Goal: Task Accomplishment & Management: Use online tool/utility

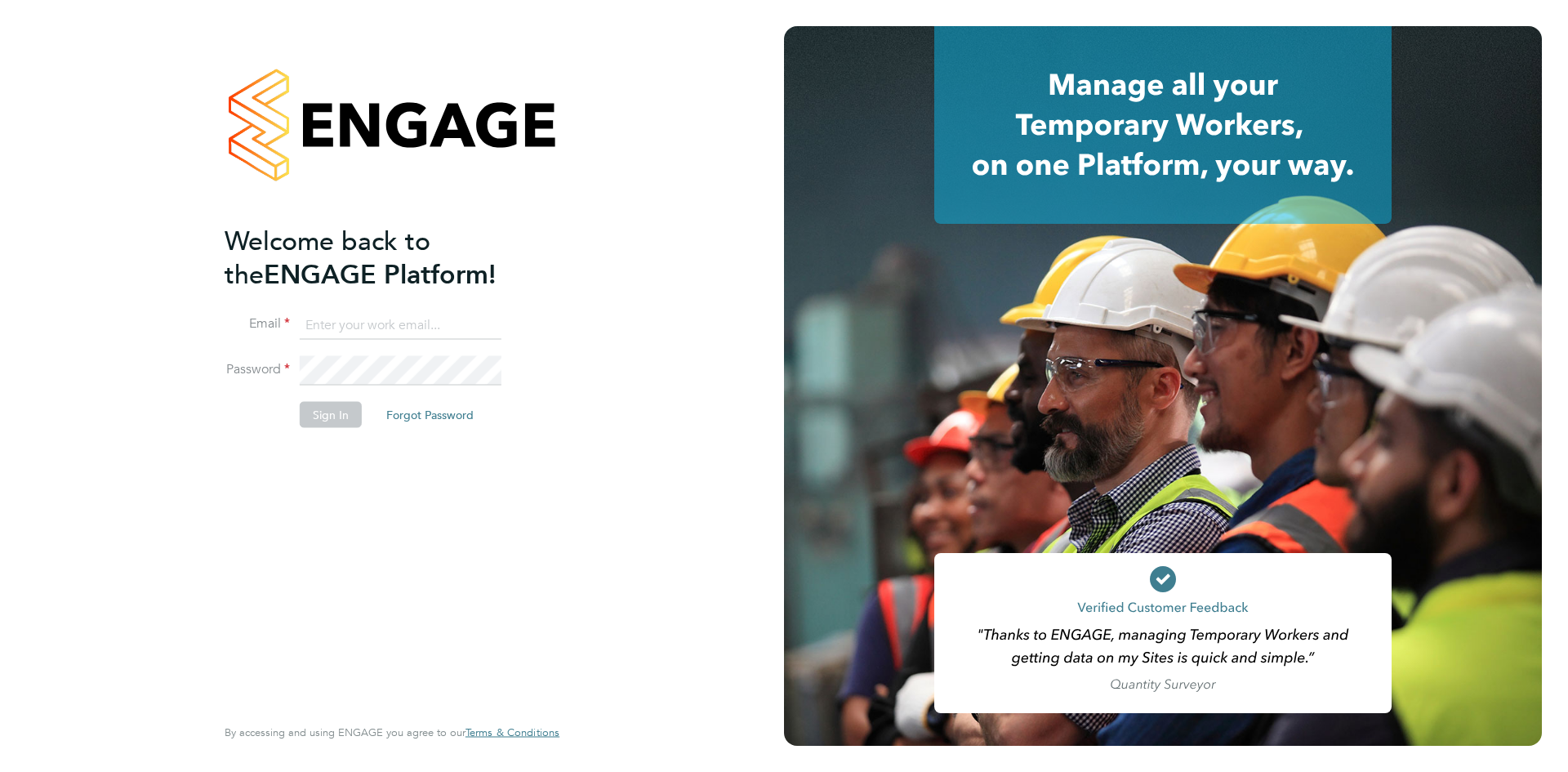
type input "[PERSON_NAME][EMAIL_ADDRESS][PERSON_NAME][DOMAIN_NAME]"
click at [330, 388] on li "Password" at bounding box center [384, 378] width 319 height 45
click at [323, 410] on button "Sign In" at bounding box center [330, 413] width 62 height 26
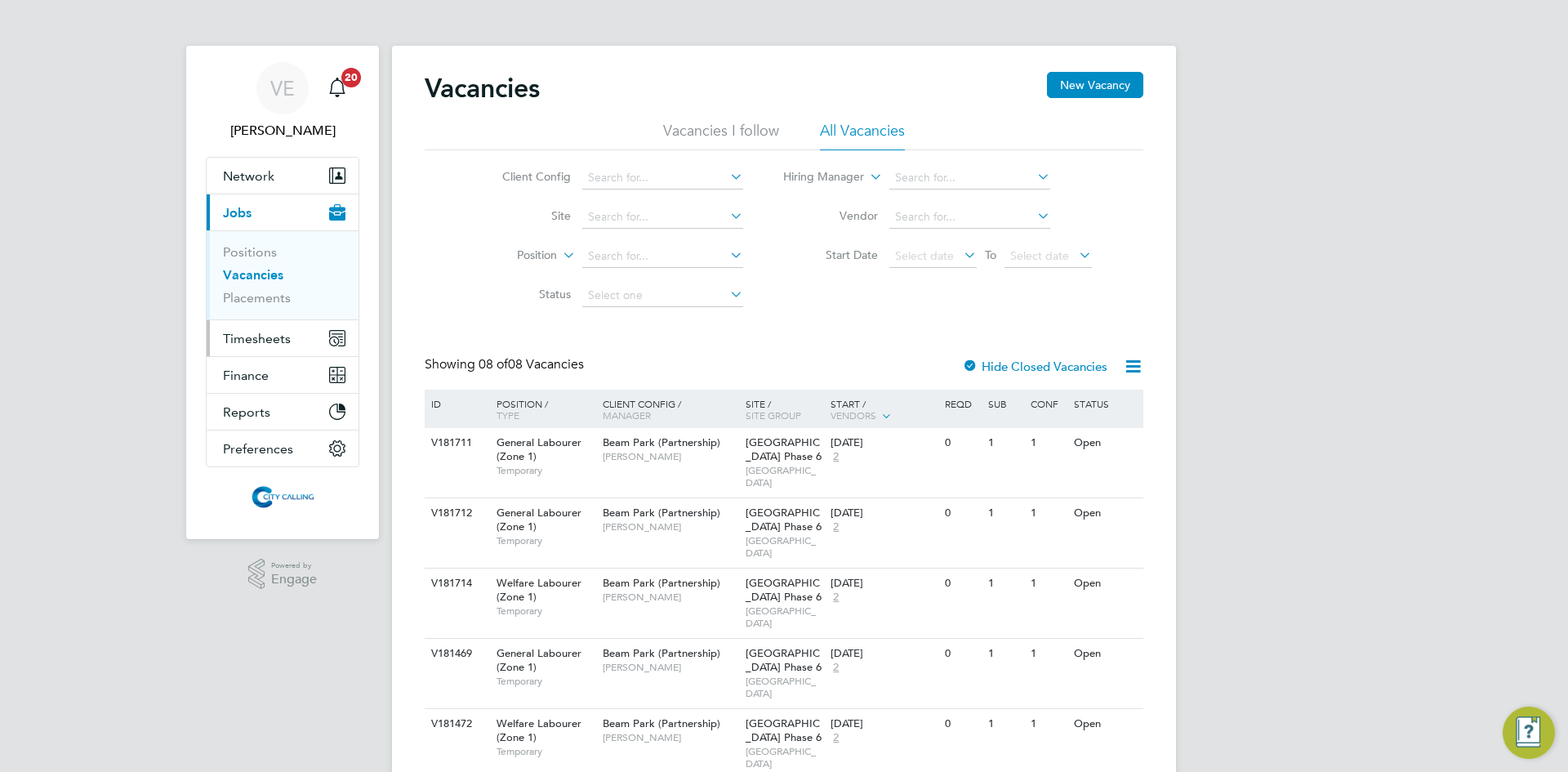
drag, startPoint x: 0, startPoint y: 0, endPoint x: 266, endPoint y: 336, distance: 428.5
click at [266, 336] on span "Timesheets" at bounding box center [257, 338] width 68 height 15
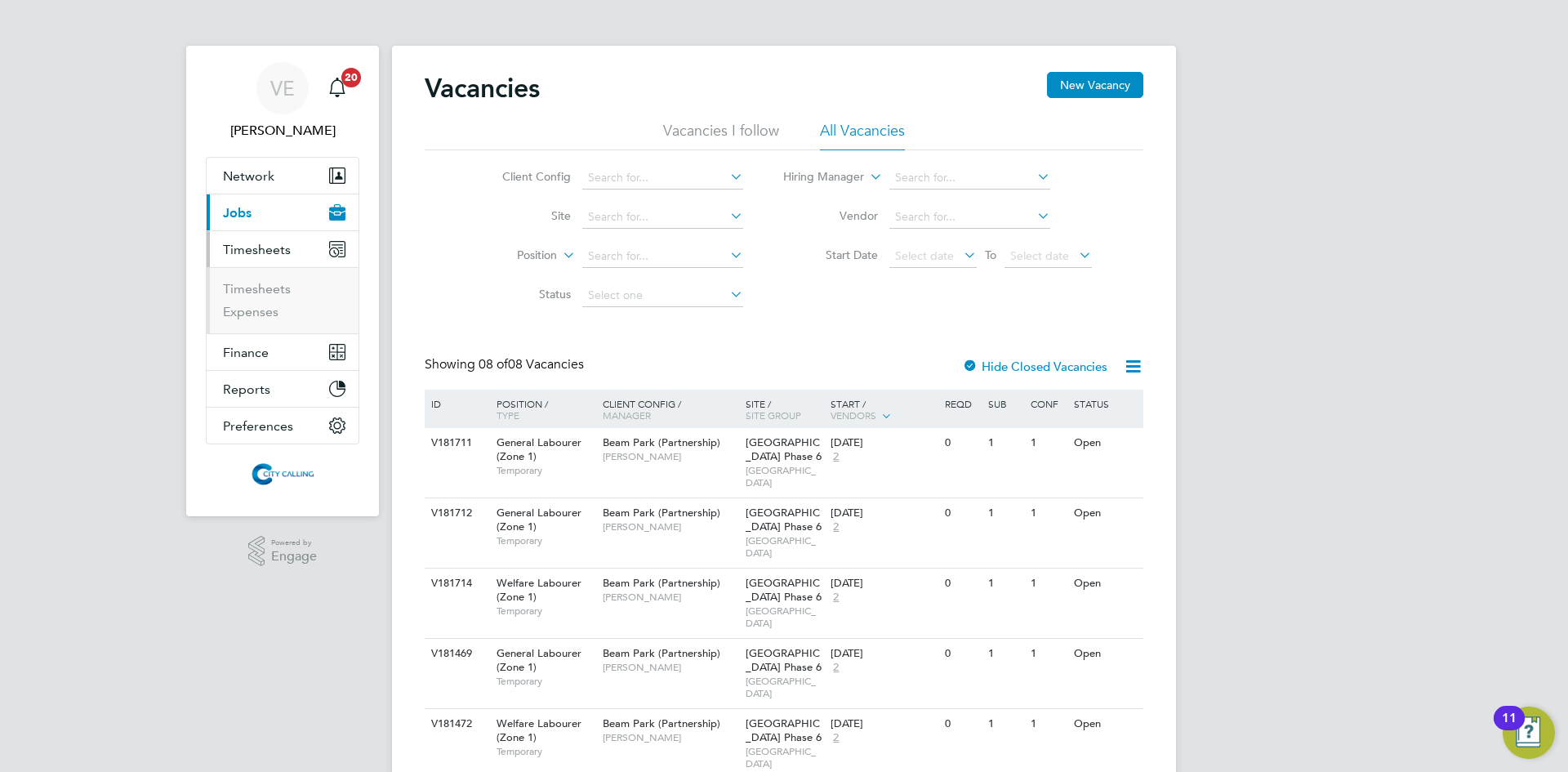
click at [251, 275] on ul "Timesheets Expenses" at bounding box center [283, 300] width 152 height 66
click at [251, 290] on link "Timesheets" at bounding box center [257, 288] width 68 height 15
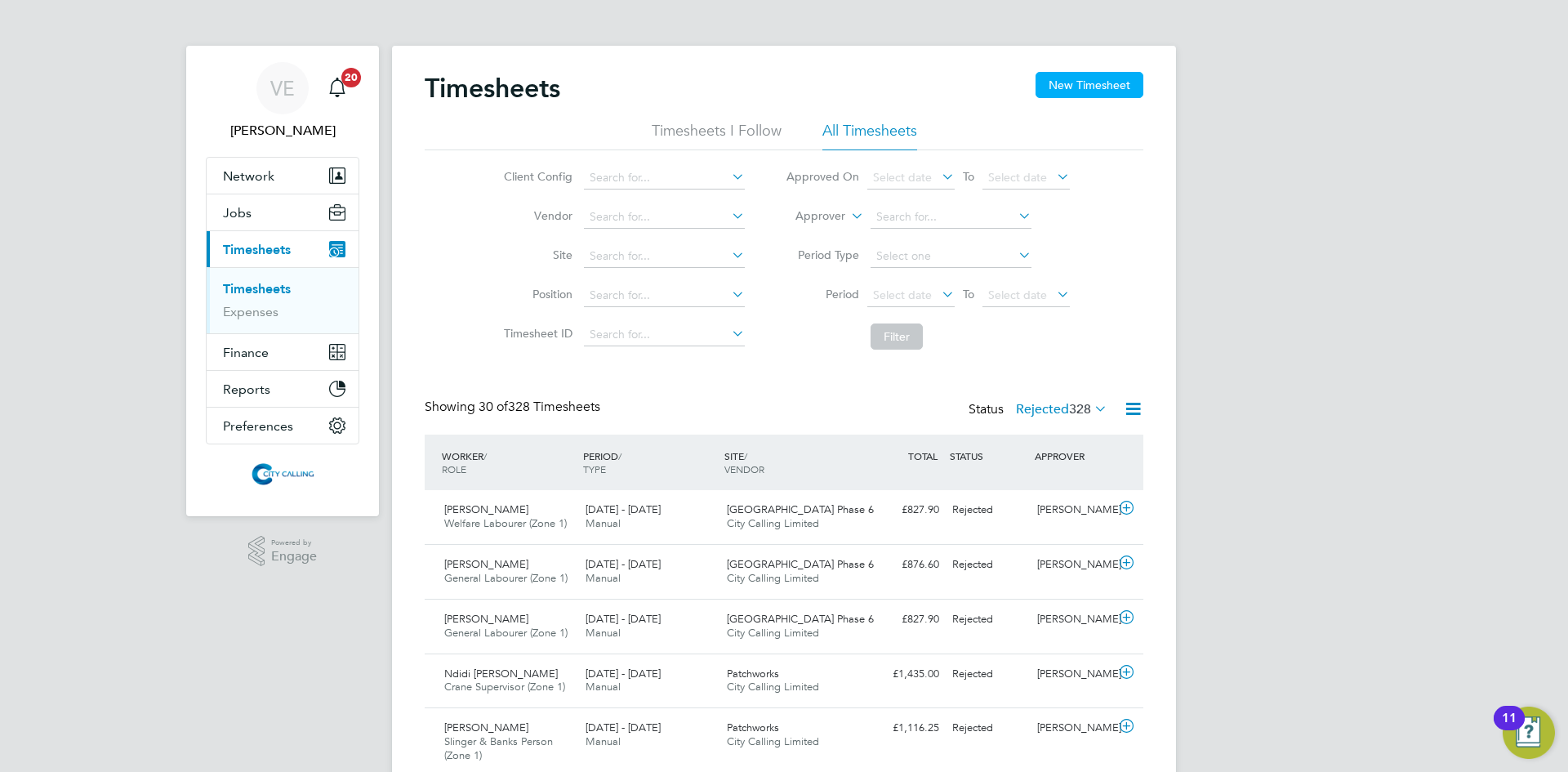
click at [1112, 84] on button "New Timesheet" at bounding box center [1089, 84] width 107 height 26
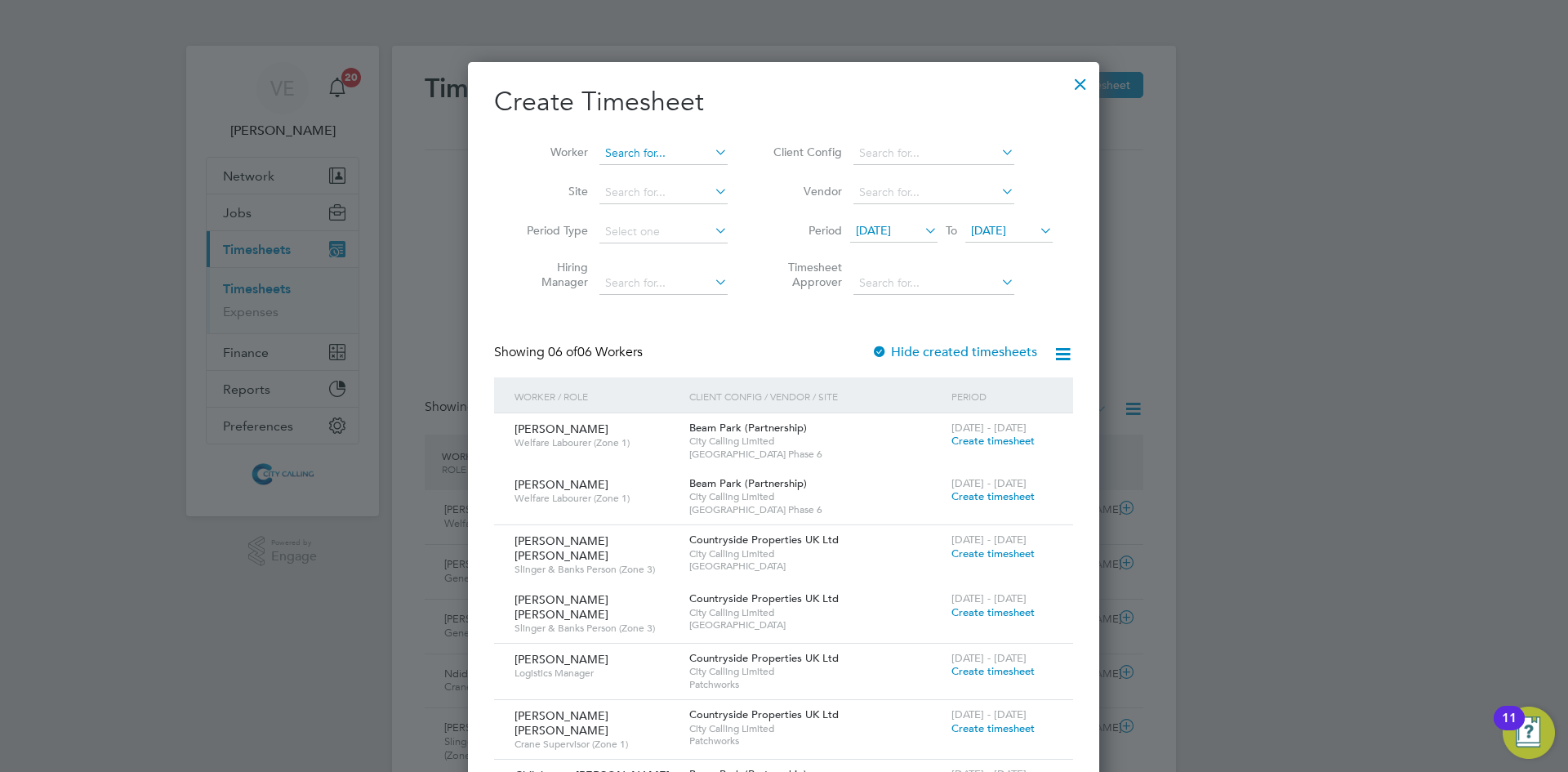
click at [624, 151] on input at bounding box center [664, 154] width 128 height 23
click at [635, 197] on b "Bailey" at bounding box center [652, 197] width 95 height 14
type input "Bailey Darren De Cort"
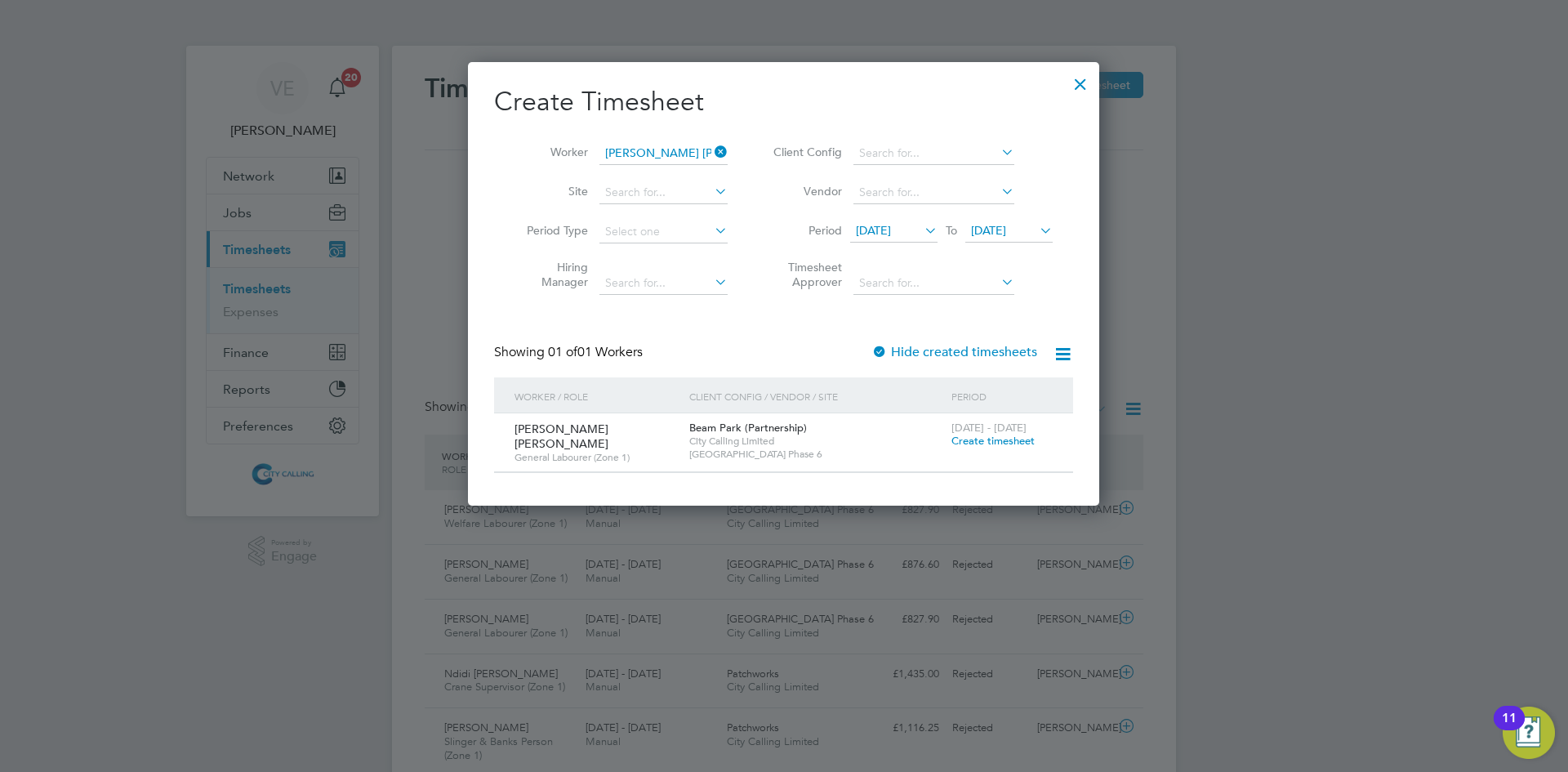
click at [887, 237] on span "18 Sep 2025" at bounding box center [873, 230] width 36 height 15
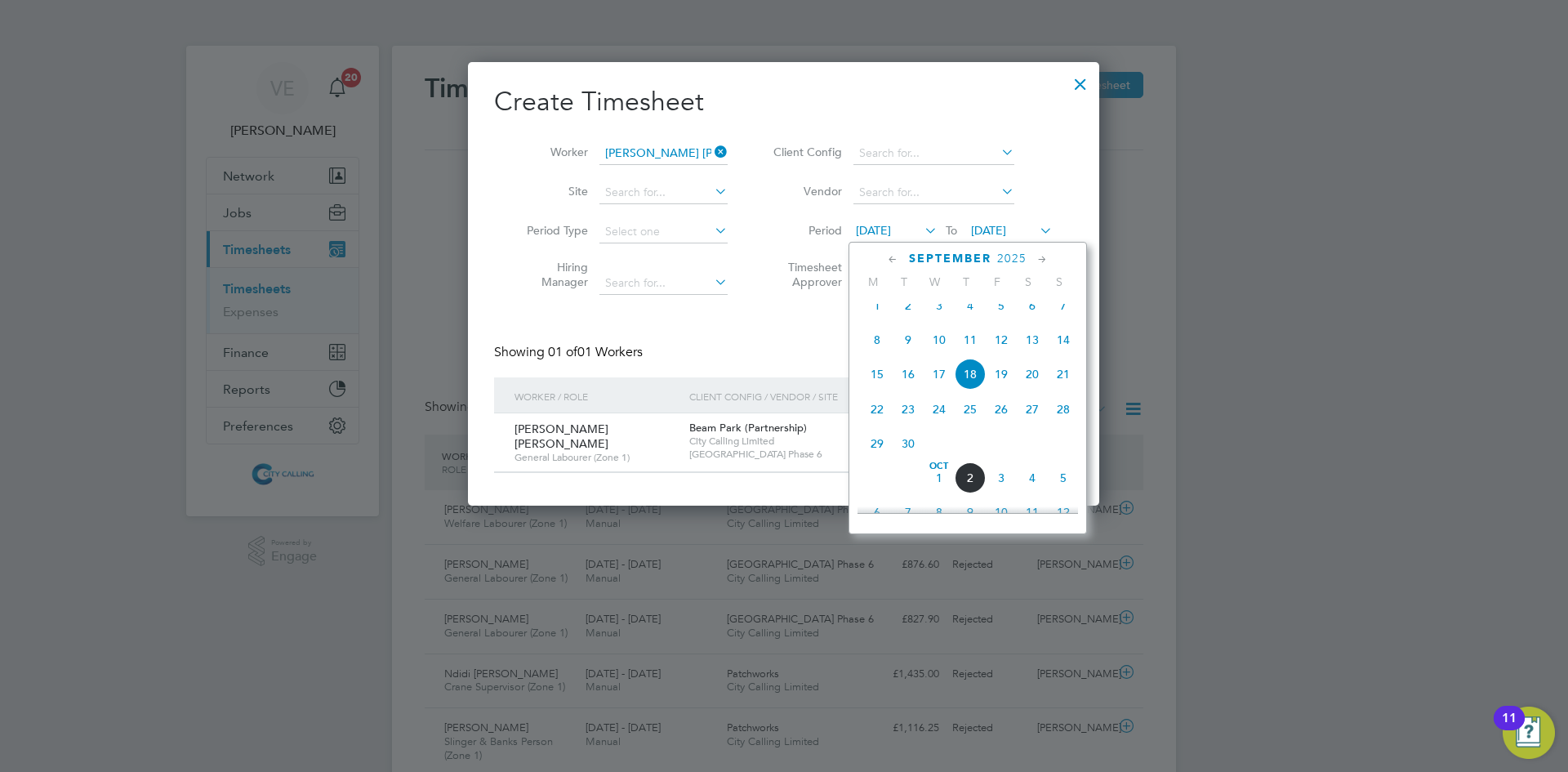
click at [879, 321] on span "Sep 1" at bounding box center [877, 305] width 31 height 31
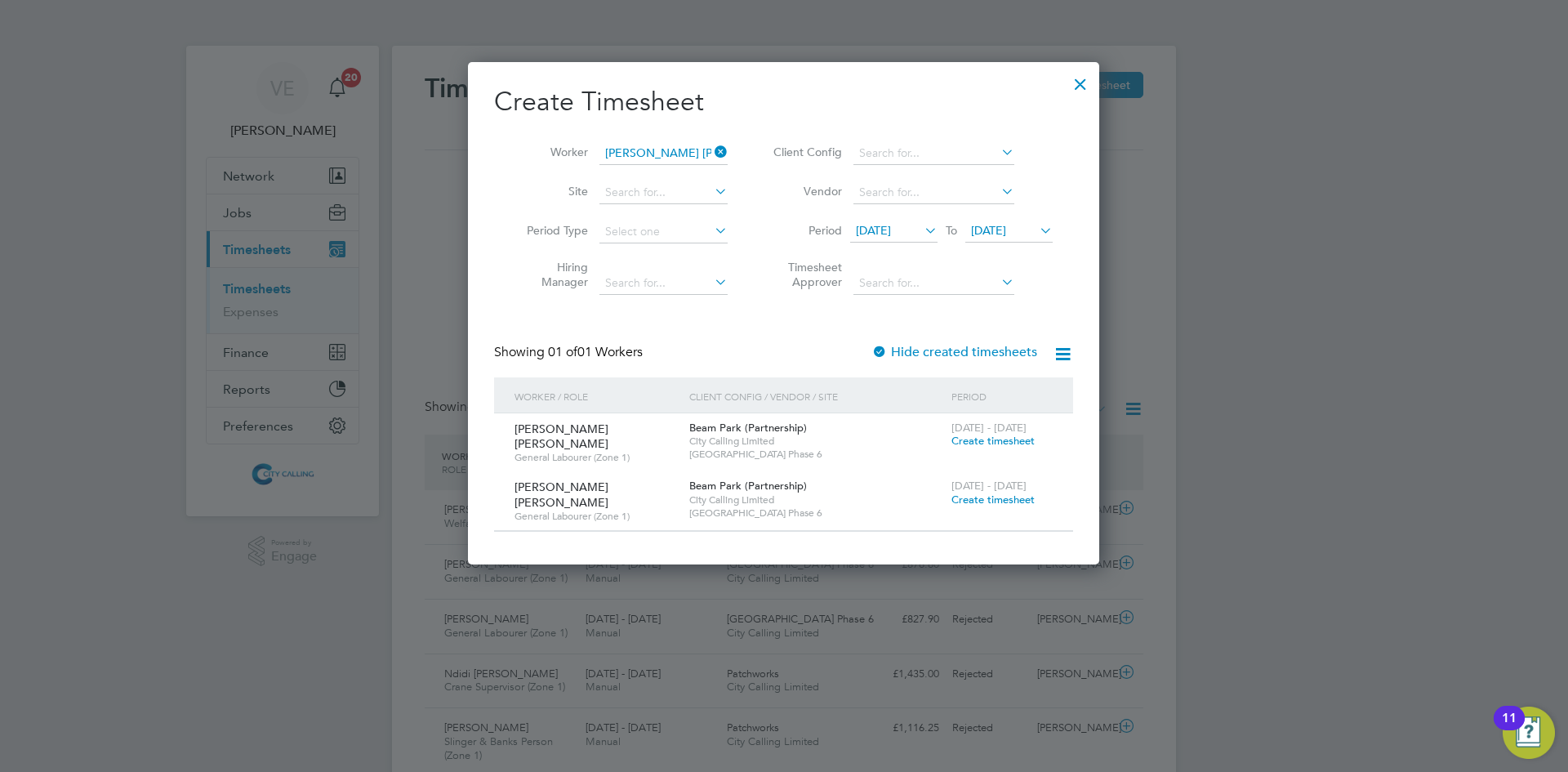
click at [1073, 82] on div at bounding box center [1080, 80] width 29 height 29
